Goal: Find specific page/section: Find specific page/section

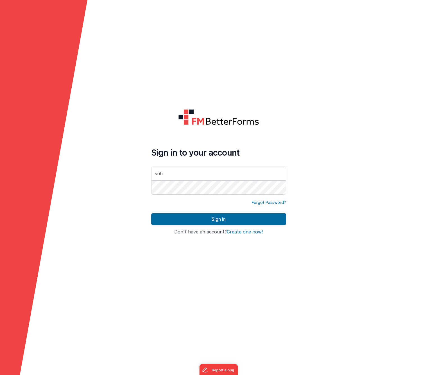
type input "subs"
type input "[EMAIL_ADDRESS][DOMAIN_NAME]"
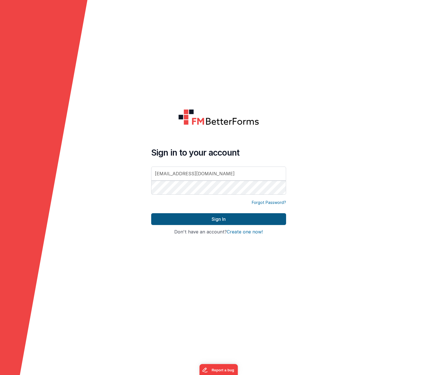
click at [188, 214] on button "Sign In" at bounding box center [218, 219] width 135 height 12
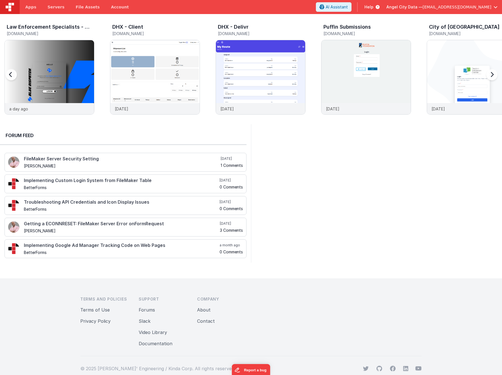
click at [52, 33] on h5 "[DOMAIN_NAME]" at bounding box center [51, 33] width 88 height 4
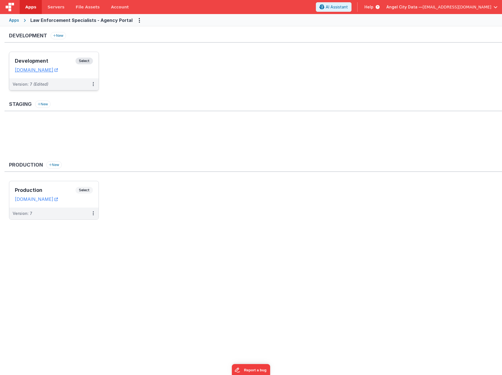
click at [64, 59] on h3 "Development" at bounding box center [45, 61] width 61 height 6
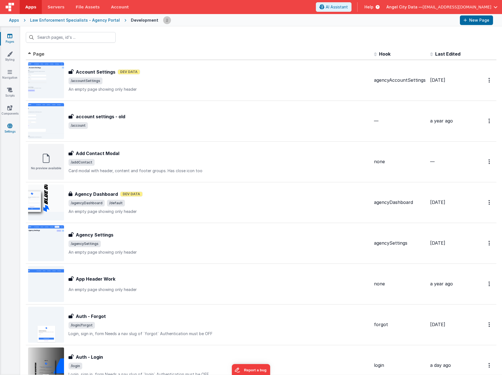
click at [15, 125] on link "Settings" at bounding box center [10, 128] width 20 height 11
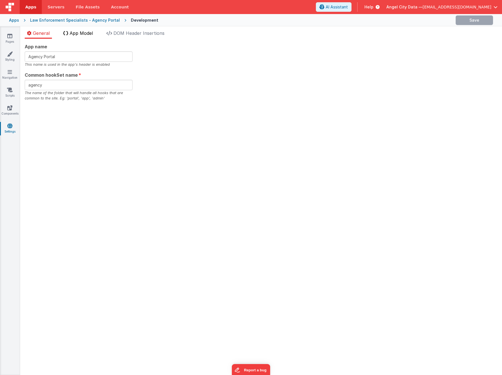
click at [79, 32] on span "App Model" at bounding box center [81, 33] width 23 height 6
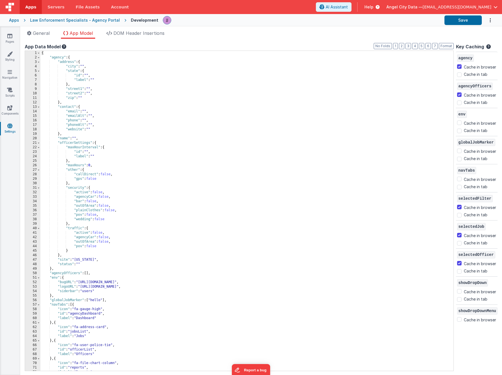
click at [133, 85] on div "{ "agency" : { "address" : { "city" : "" , "state" : { "id" : "" , "label" : ""…" at bounding box center [244, 215] width 409 height 329
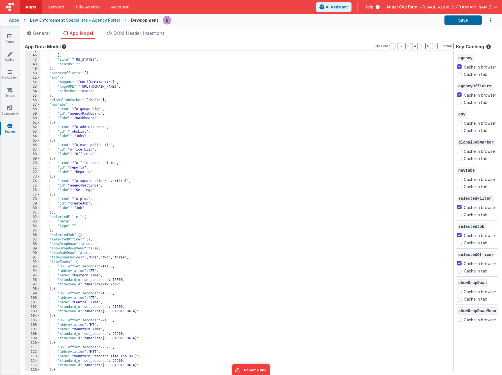
scroll to position [291, 0]
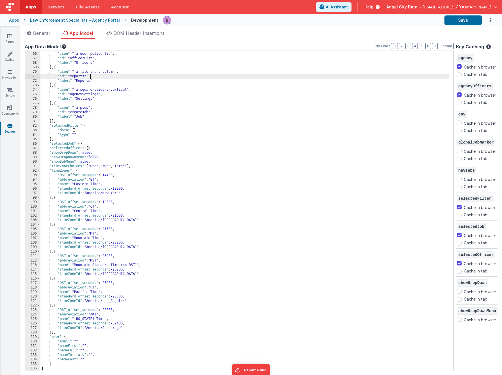
click at [187, 77] on div "} , { "icon" : "fa-user-police-tie" , "id" : "officerList" , "label" : "Officer…" at bounding box center [244, 211] width 409 height 329
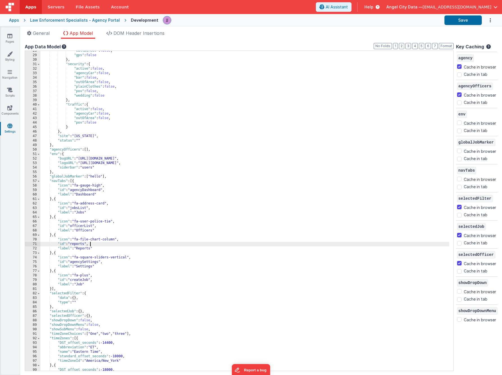
scroll to position [0, 0]
